Goal: Transaction & Acquisition: Purchase product/service

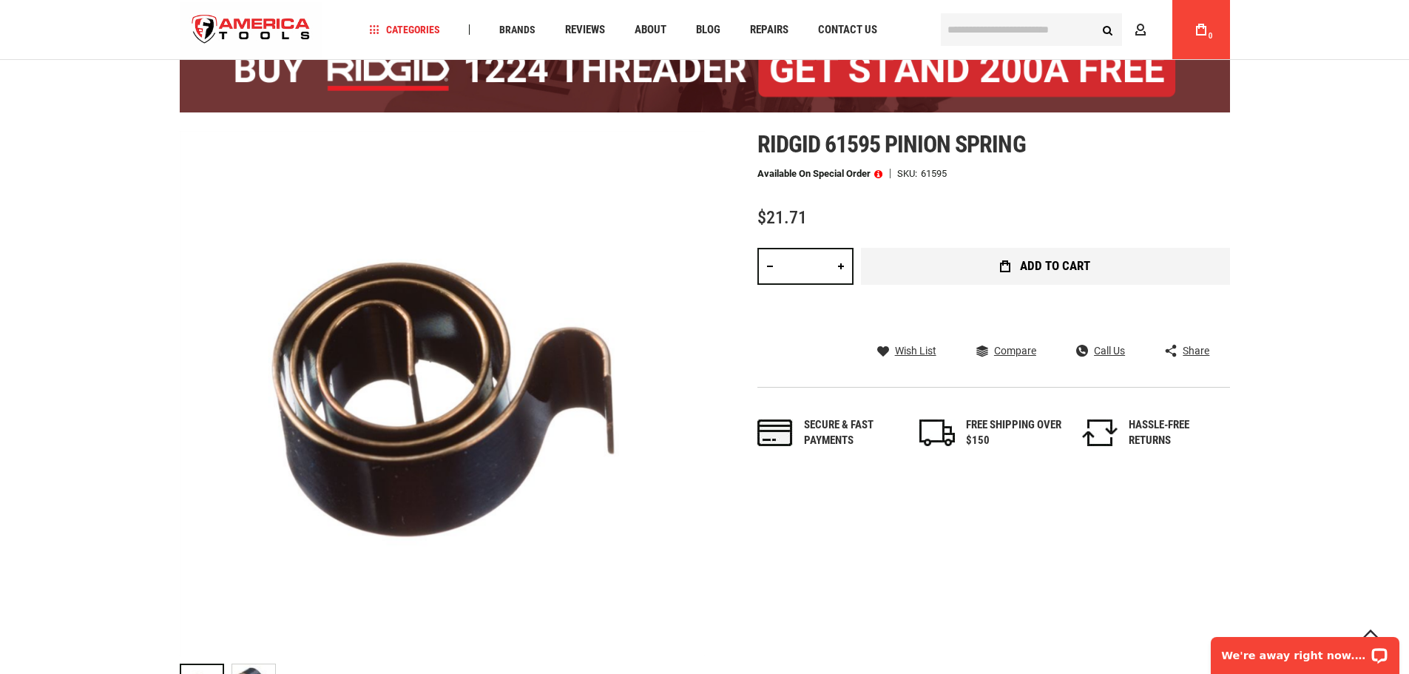
click at [923, 265] on button "Add to Cart" at bounding box center [1045, 266] width 369 height 37
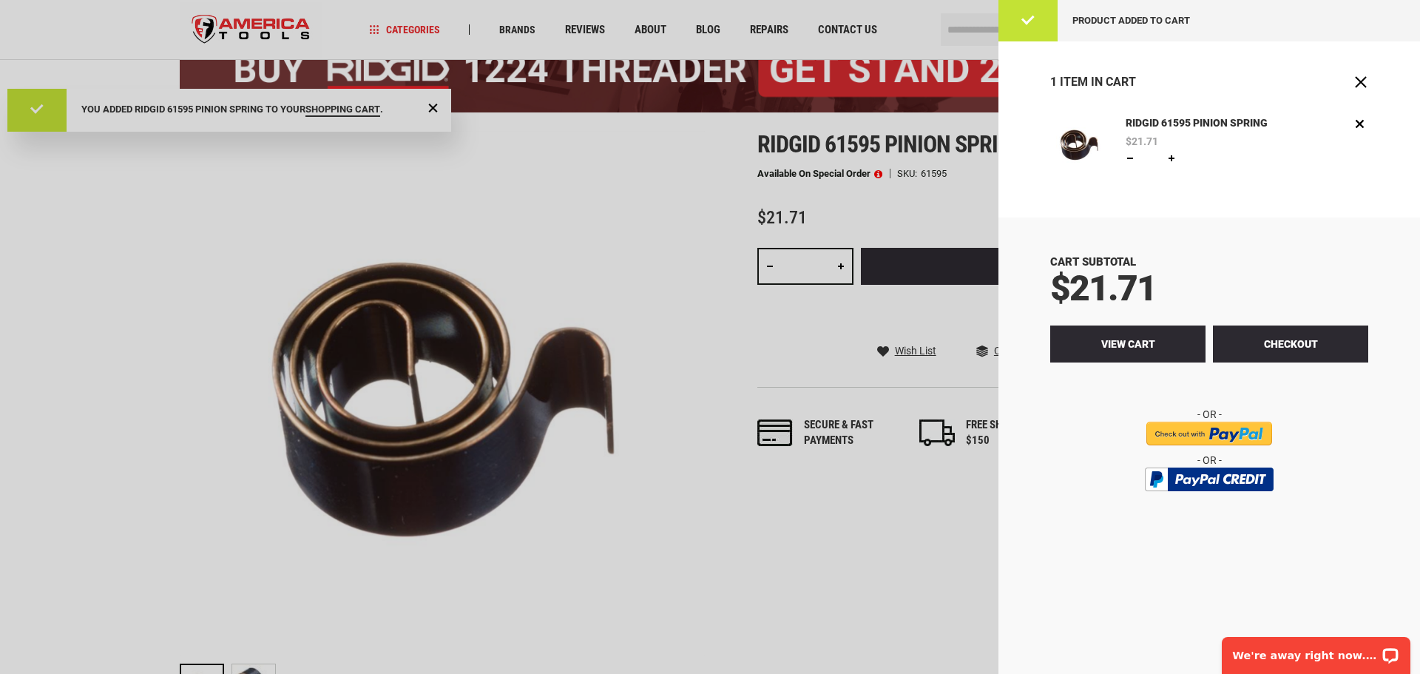
click at [1146, 347] on span "View Cart" at bounding box center [1128, 344] width 54 height 12
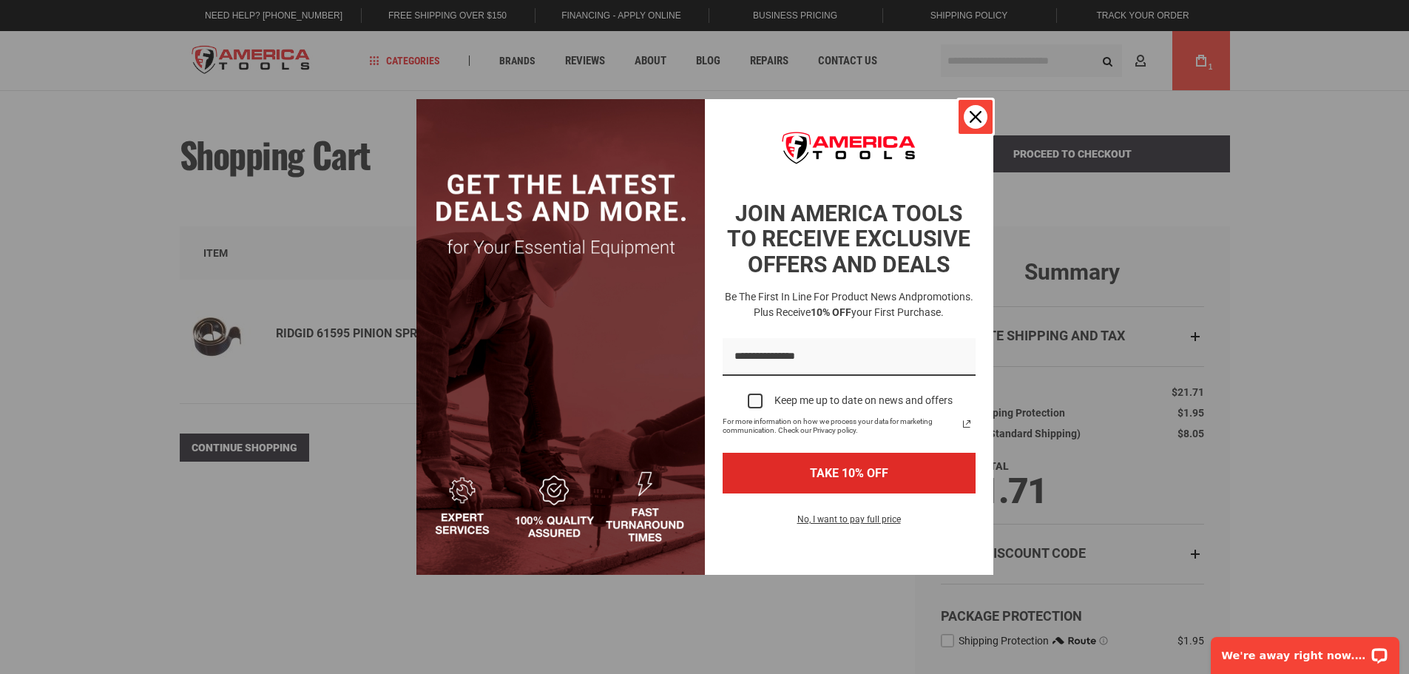
click at [980, 109] on div "Close" at bounding box center [975, 117] width 24 height 24
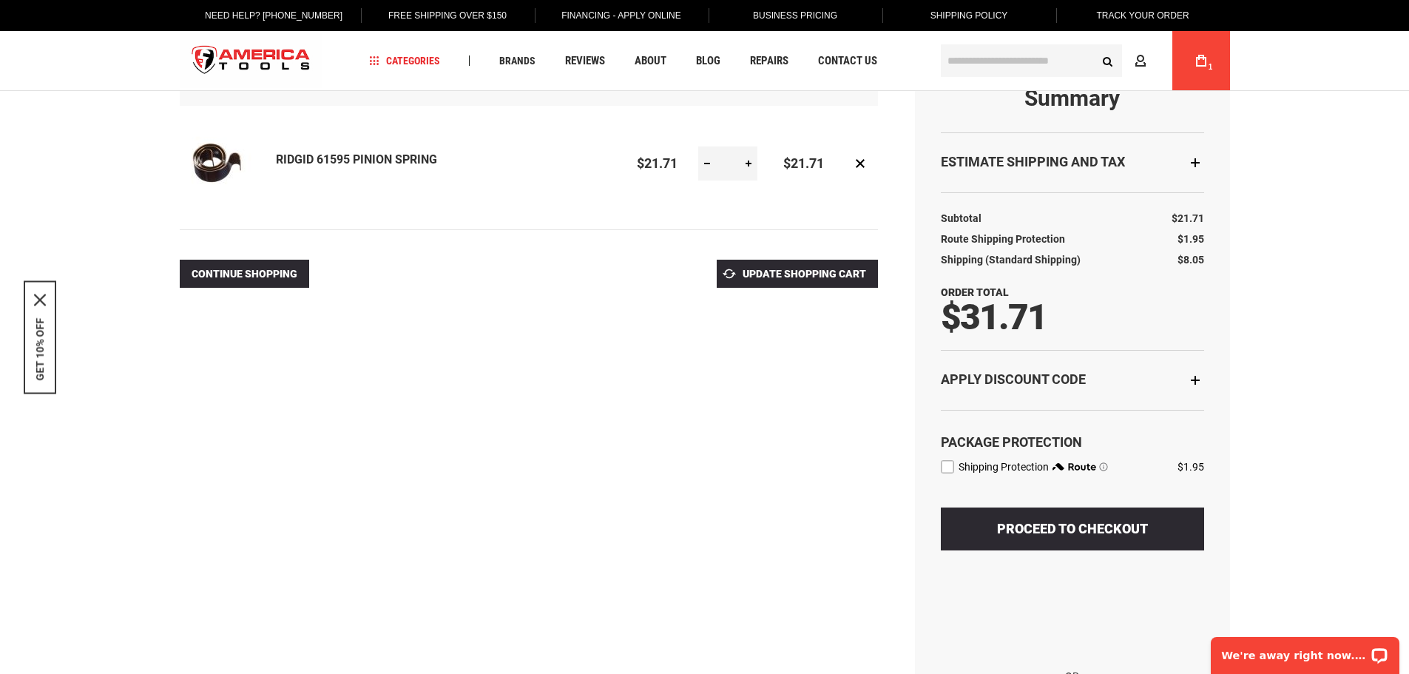
scroll to position [246, 0]
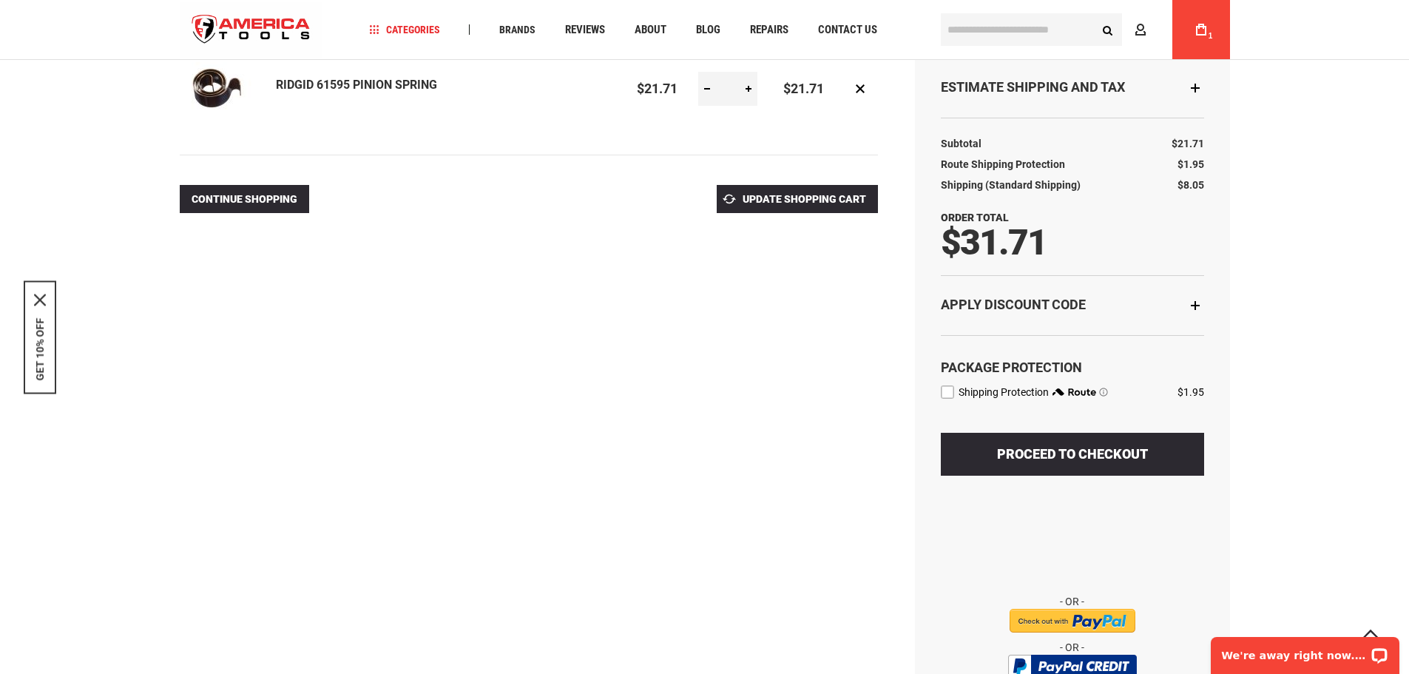
click at [1103, 393] on span "route shipping protection selector element" at bounding box center [1103, 391] width 9 height 9
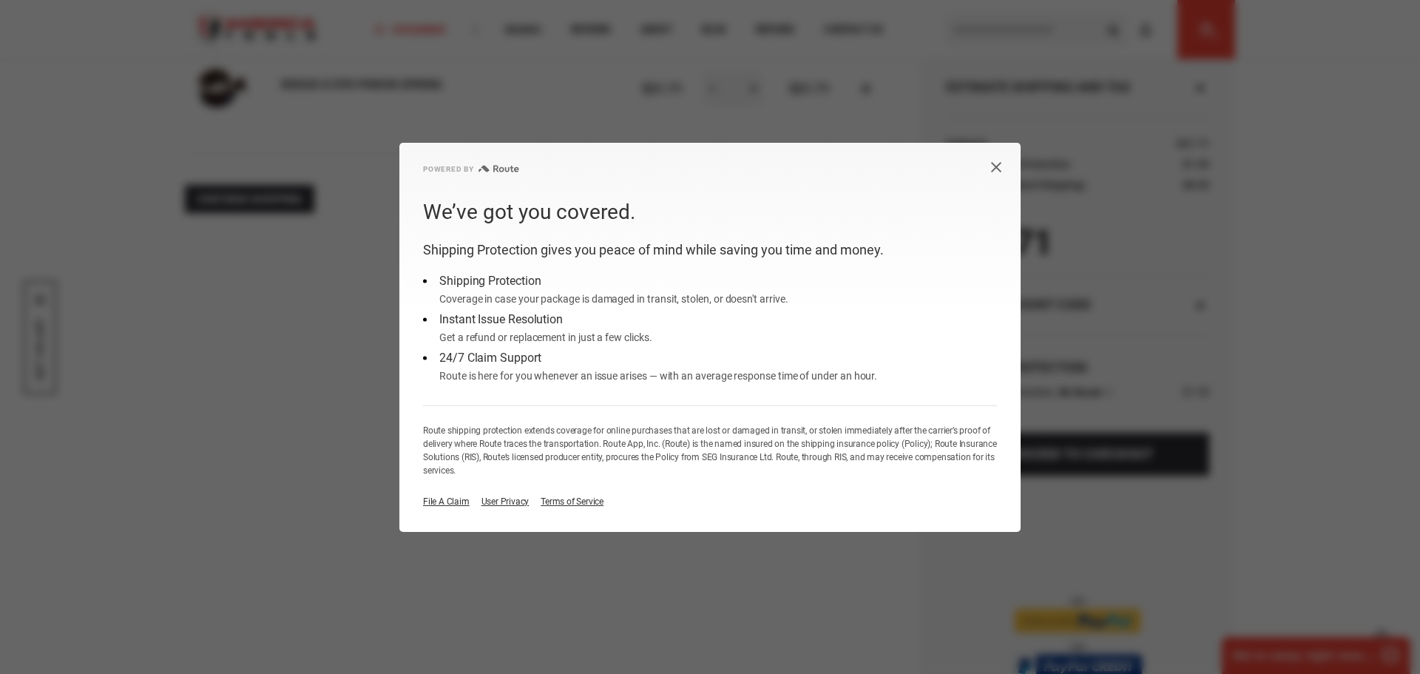
click at [994, 169] on icon "Close dialog button" at bounding box center [996, 166] width 10 height 10
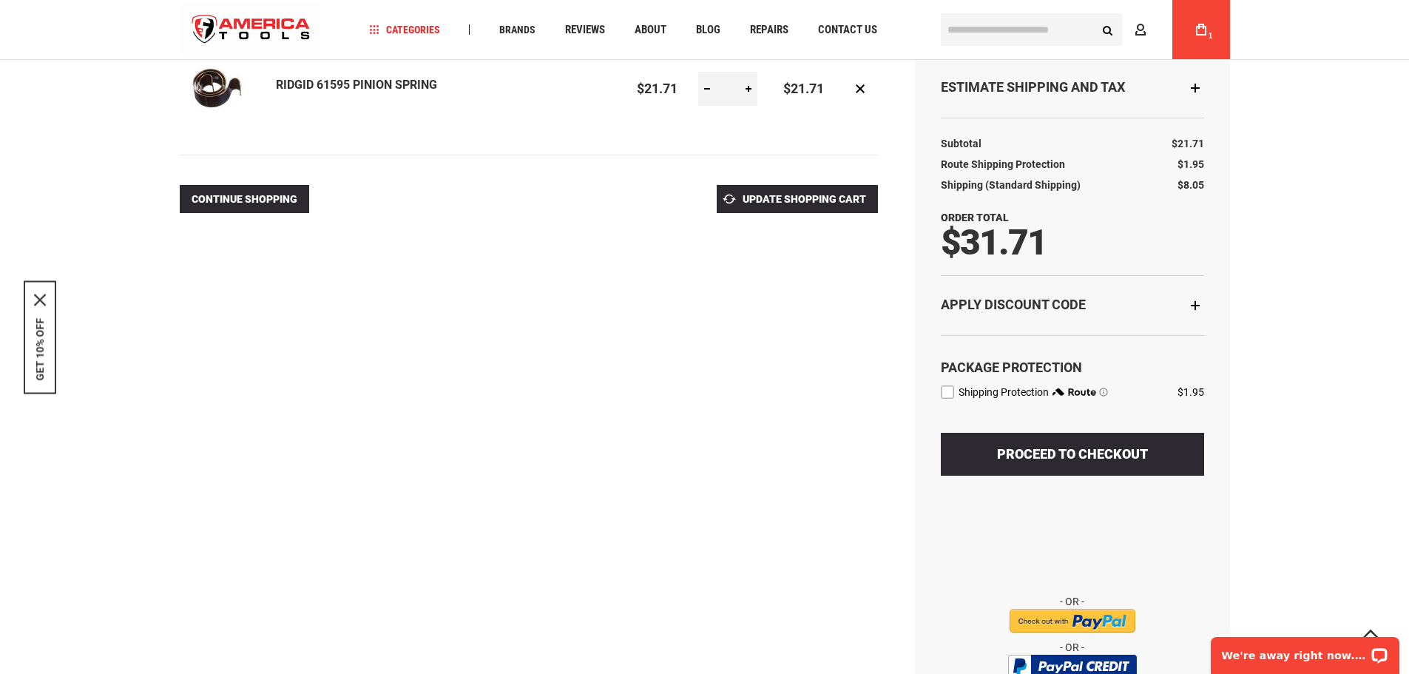
click at [952, 392] on label "route shipping protection selector element" at bounding box center [947, 391] width 13 height 13
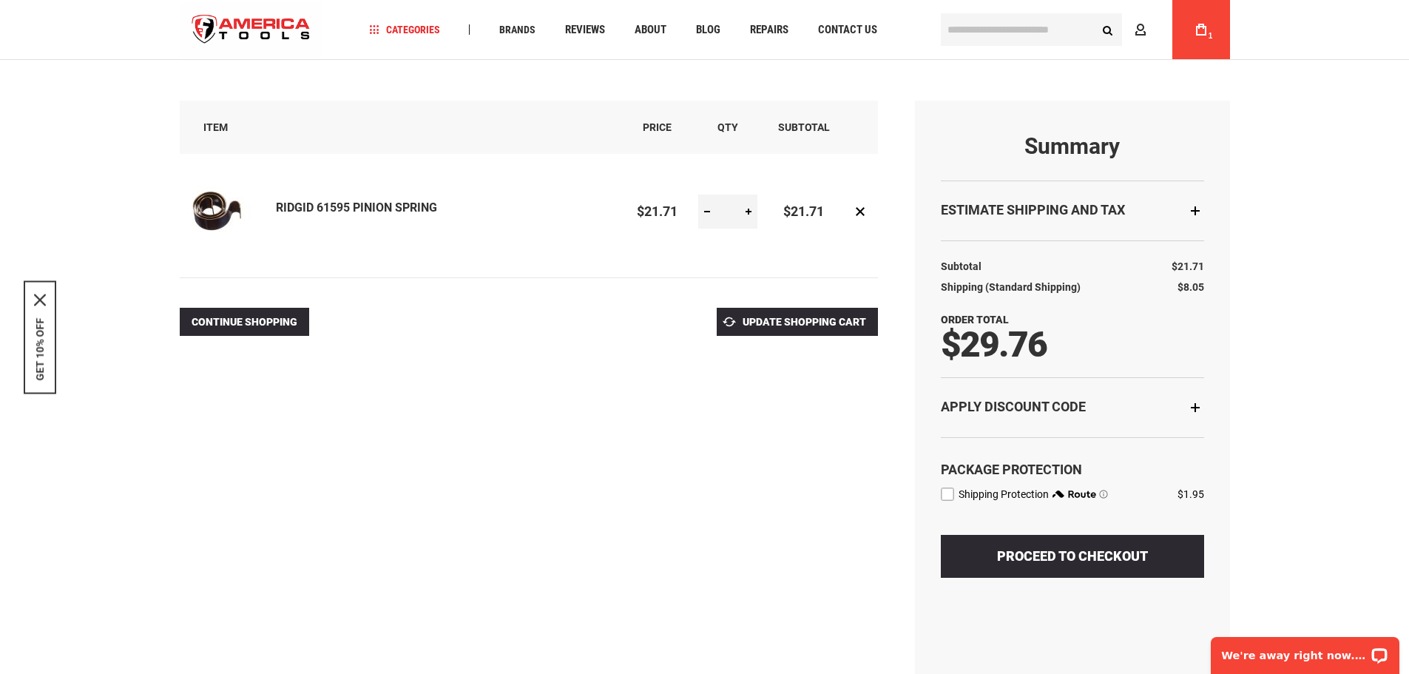
scroll to position [0, 0]
